Goal: Information Seeking & Learning: Understand process/instructions

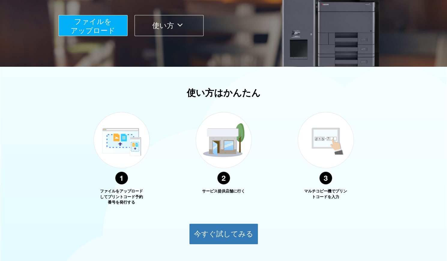
scroll to position [166, 0]
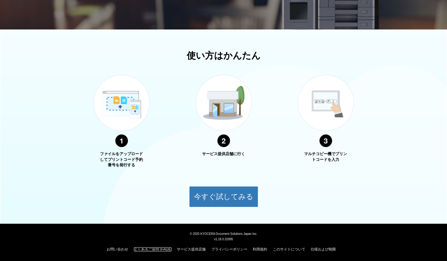
click at [154, 248] on link "よくあるご質問 (FAQs)" at bounding box center [153, 249] width 38 height 4
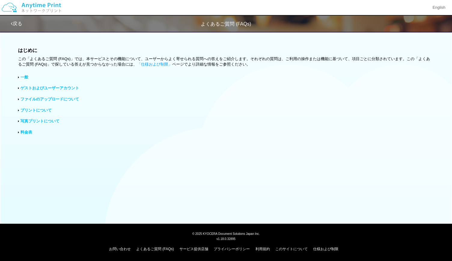
click at [42, 108] on link "プリントについて" at bounding box center [35, 110] width 31 height 5
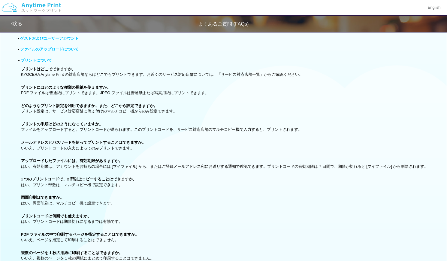
scroll to position [50, 0]
click at [85, 205] on p "両面印刷はできますか。 はい、両面印刷は、マルチコピー機で設定できます。" at bounding box center [225, 199] width 408 height 11
click at [40, 199] on b "両面印刷はできますか。" at bounding box center [42, 197] width 43 height 5
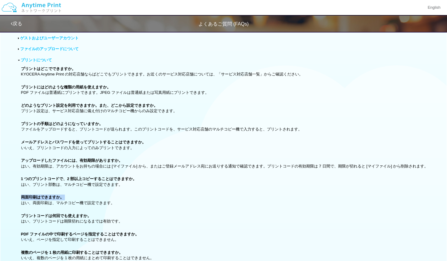
click at [33, 199] on b "両面印刷はできますか。" at bounding box center [42, 197] width 43 height 5
drag, startPoint x: 37, startPoint y: 201, endPoint x: 22, endPoint y: 202, distance: 14.4
click at [22, 199] on b "両面印刷はできますか。" at bounding box center [42, 197] width 43 height 5
copy b "両面印刷"
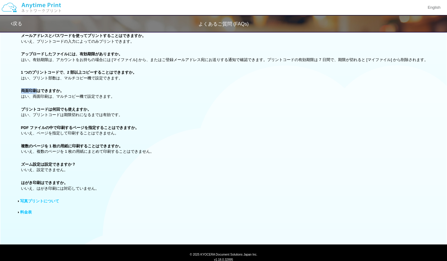
scroll to position [157, 0]
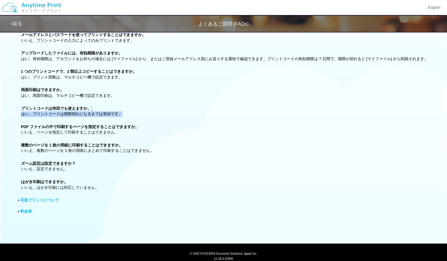
drag, startPoint x: 171, startPoint y: 107, endPoint x: 167, endPoint y: 117, distance: 10.9
click at [167, 117] on div "プリントについて プリントはどこでできますか。 KYOCERA Anytime Print の対応店舗ならばどこでもプリントできます。お近くのサービス対応店舗…" at bounding box center [223, 70] width 411 height 240
click at [191, 110] on div "プリントについて プリントはどこでできますか。 KYOCERA Anytime Print の対応店舗ならばどこでもプリントできます。お近くのサービス対応店舗…" at bounding box center [223, 70] width 411 height 240
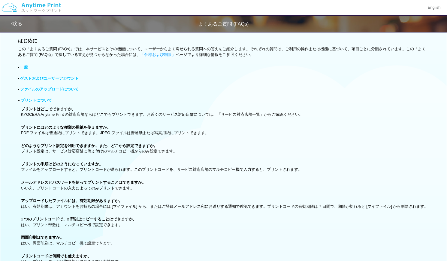
scroll to position [0, 0]
